Goal: Information Seeking & Learning: Learn about a topic

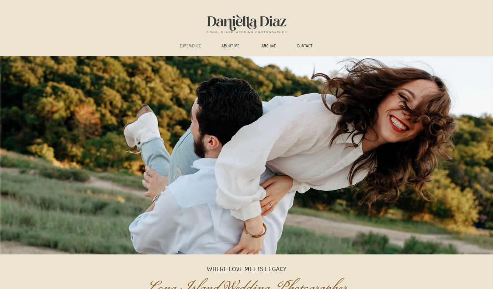
click at [192, 45] on h3 "experience" at bounding box center [190, 47] width 29 height 6
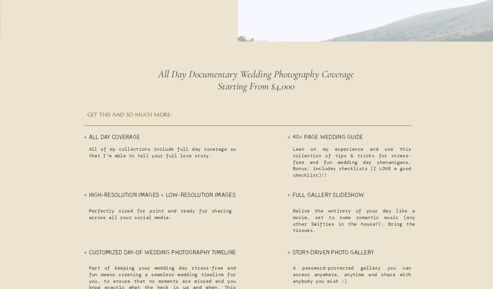
scroll to position [1625, 0]
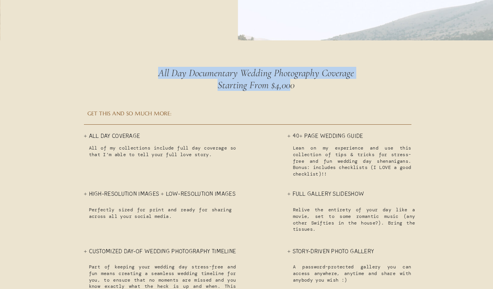
drag, startPoint x: 151, startPoint y: 72, endPoint x: 292, endPoint y: 86, distance: 140.9
click at [292, 86] on h2 "All Day Documentary Wedding Photography Coverage Starting From $4,000" at bounding box center [256, 80] width 220 height 27
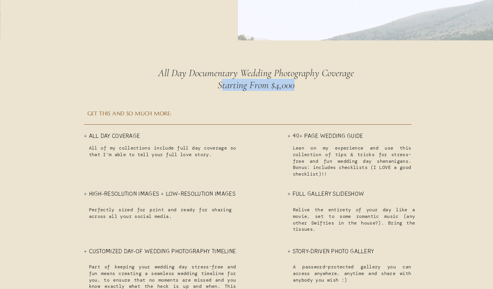
drag, startPoint x: 301, startPoint y: 86, endPoint x: 220, endPoint y: 87, distance: 81.6
click at [220, 87] on h2 "All Day Documentary Wedding Photography Coverage Starting From $4,000" at bounding box center [256, 80] width 220 height 27
drag, startPoint x: 214, startPoint y: 85, endPoint x: 302, endPoint y: 87, distance: 87.8
click at [302, 87] on h2 "All Day Documentary Wedding Photography Coverage Starting From $4,000" at bounding box center [256, 80] width 220 height 27
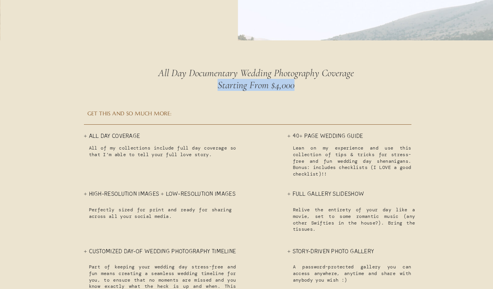
copy h2 "Starting From $4,000"
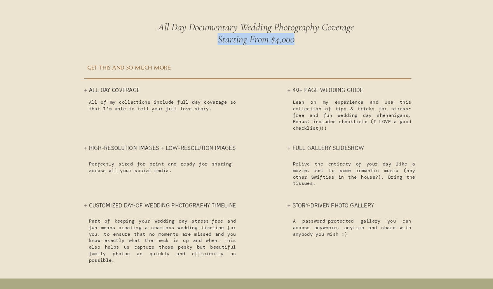
scroll to position [1679, 0]
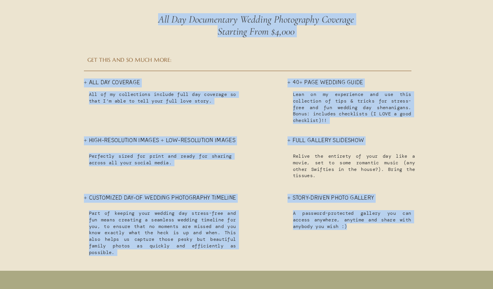
drag, startPoint x: 357, startPoint y: 228, endPoint x: 82, endPoint y: 84, distance: 310.4
copy div "+ All Day Coverage All of my collections include full day coverage so that I’m …"
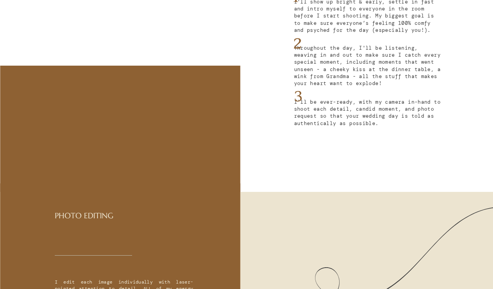
scroll to position [2666, 0]
